Goal: Transaction & Acquisition: Purchase product/service

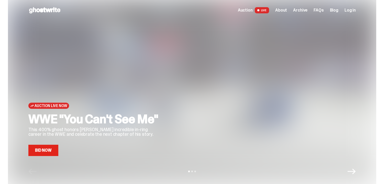
click at [137, 15] on div "Open main menu Home Auction LIVE About Archive FAQs Blog Log in" at bounding box center [192, 10] width 328 height 20
click at [41, 147] on link "Bid Now" at bounding box center [43, 149] width 30 height 11
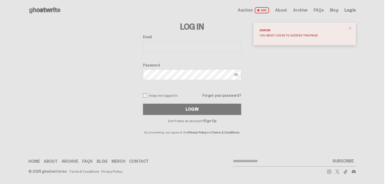
click at [350, 30] on span "close" at bounding box center [350, 28] width 5 height 5
